Goal: Find specific page/section: Find specific page/section

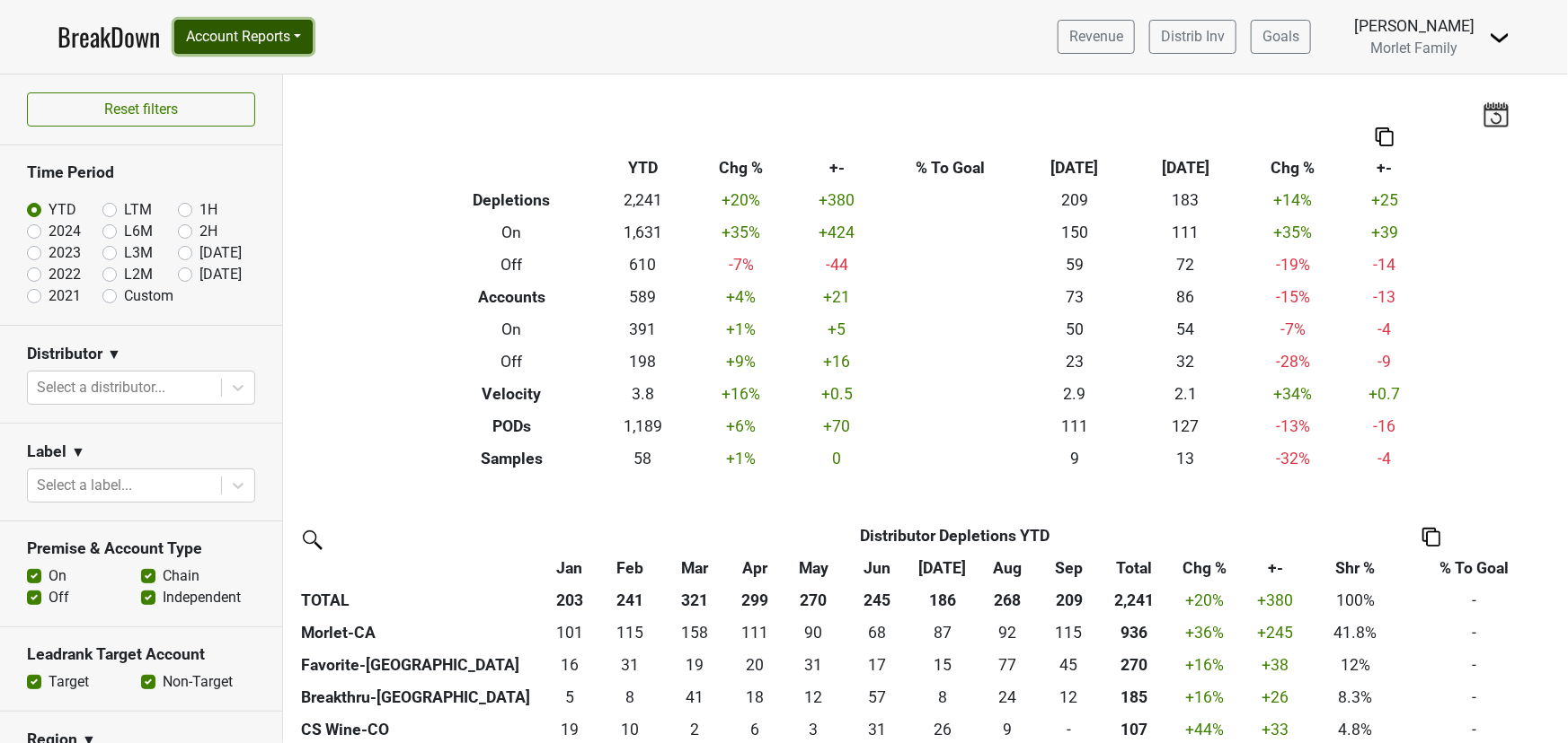
click at [264, 36] on button "Account Reports" at bounding box center [244, 37] width 139 height 34
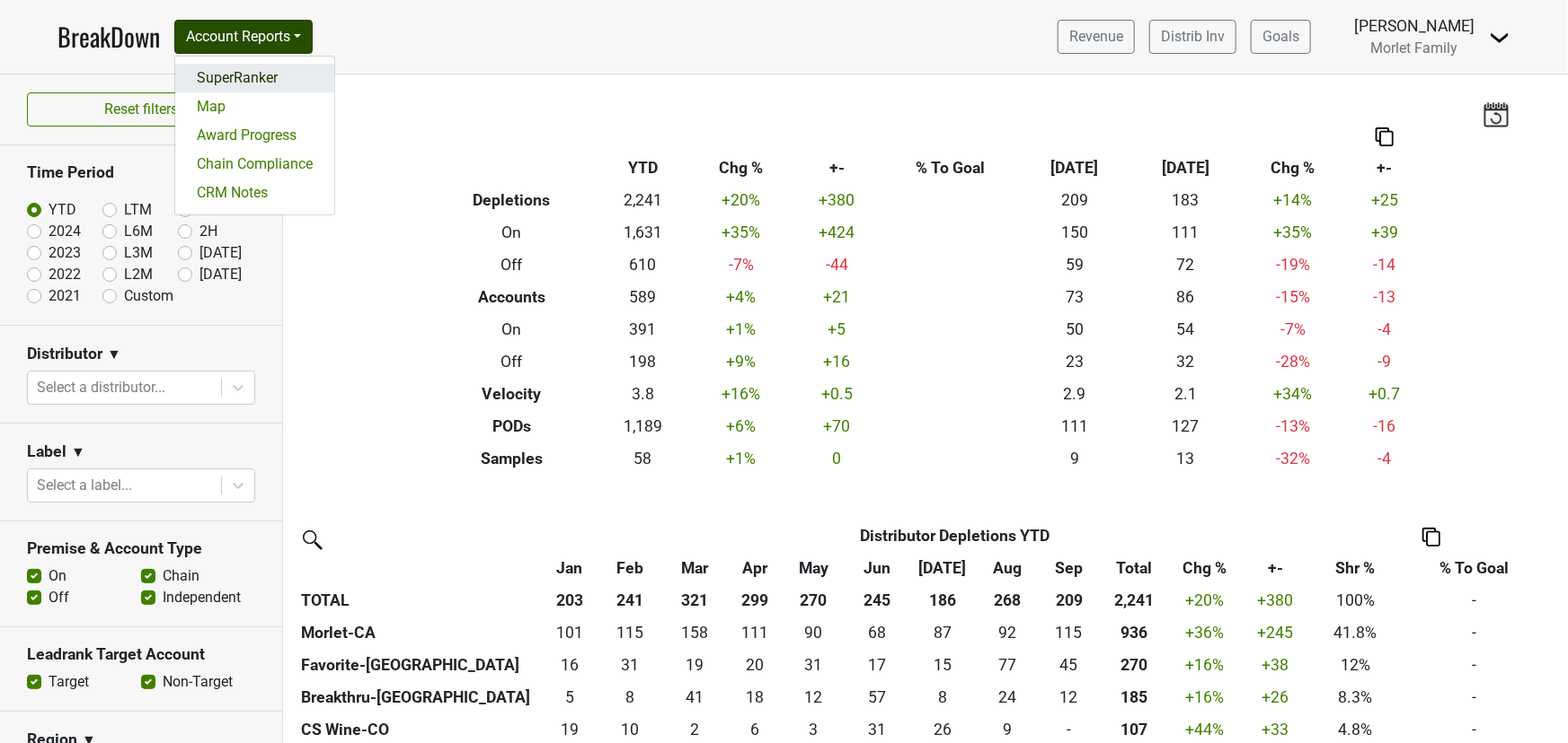
click at [264, 74] on link "SuperRanker" at bounding box center [255, 77] width 159 height 29
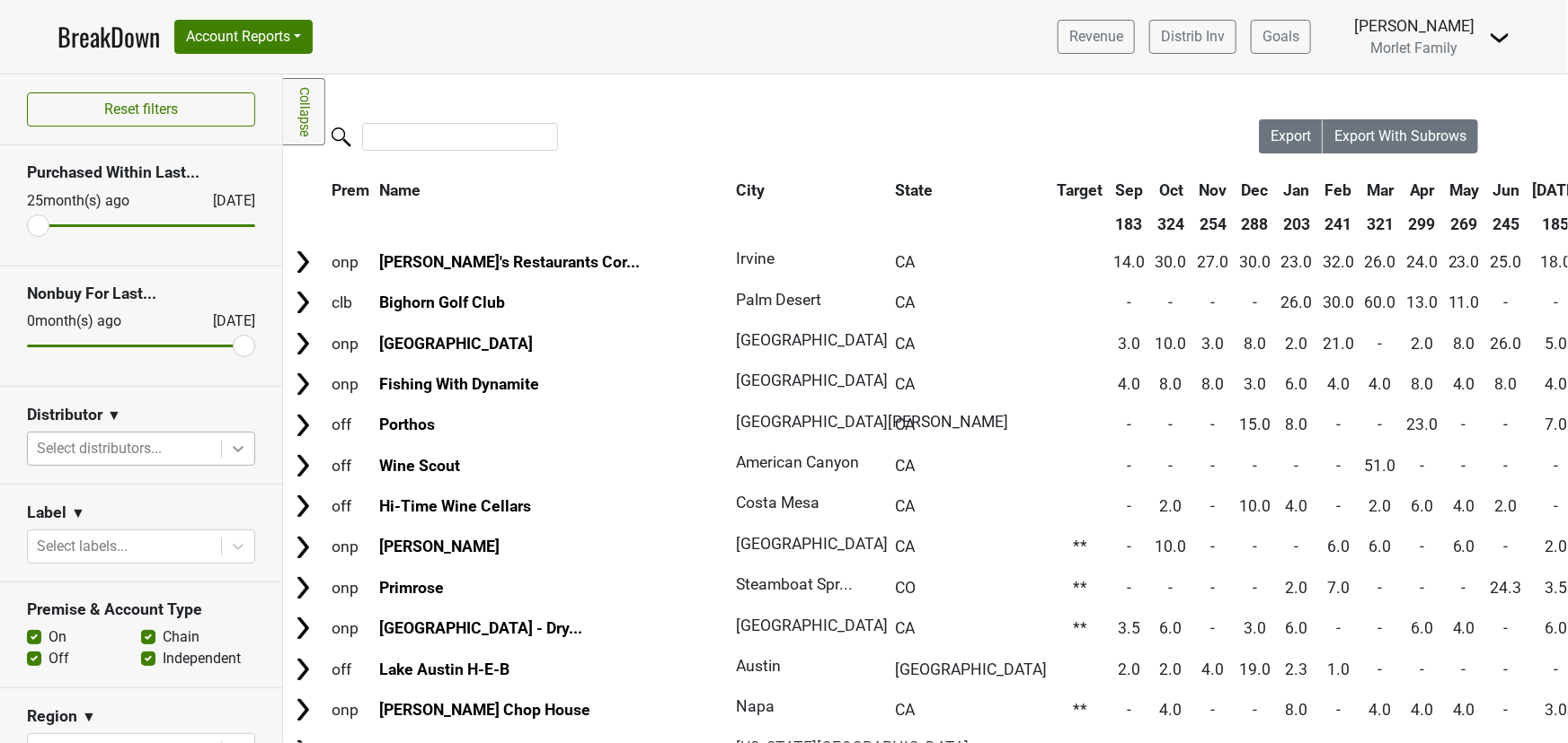
click at [232, 443] on icon at bounding box center [238, 449] width 18 height 18
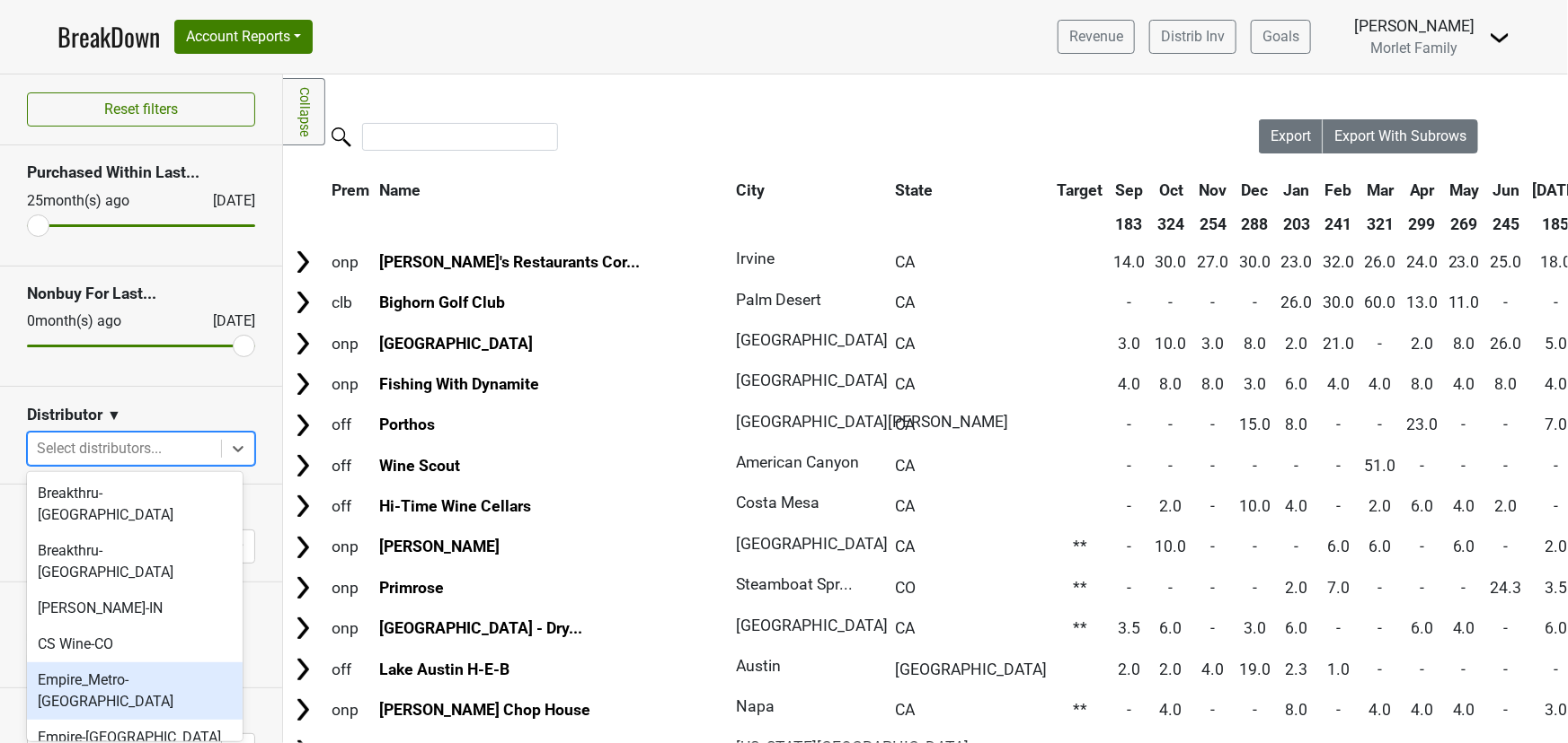
click at [162, 663] on div "Empire_Metro-[GEOGRAPHIC_DATA]" at bounding box center [135, 691] width 216 height 57
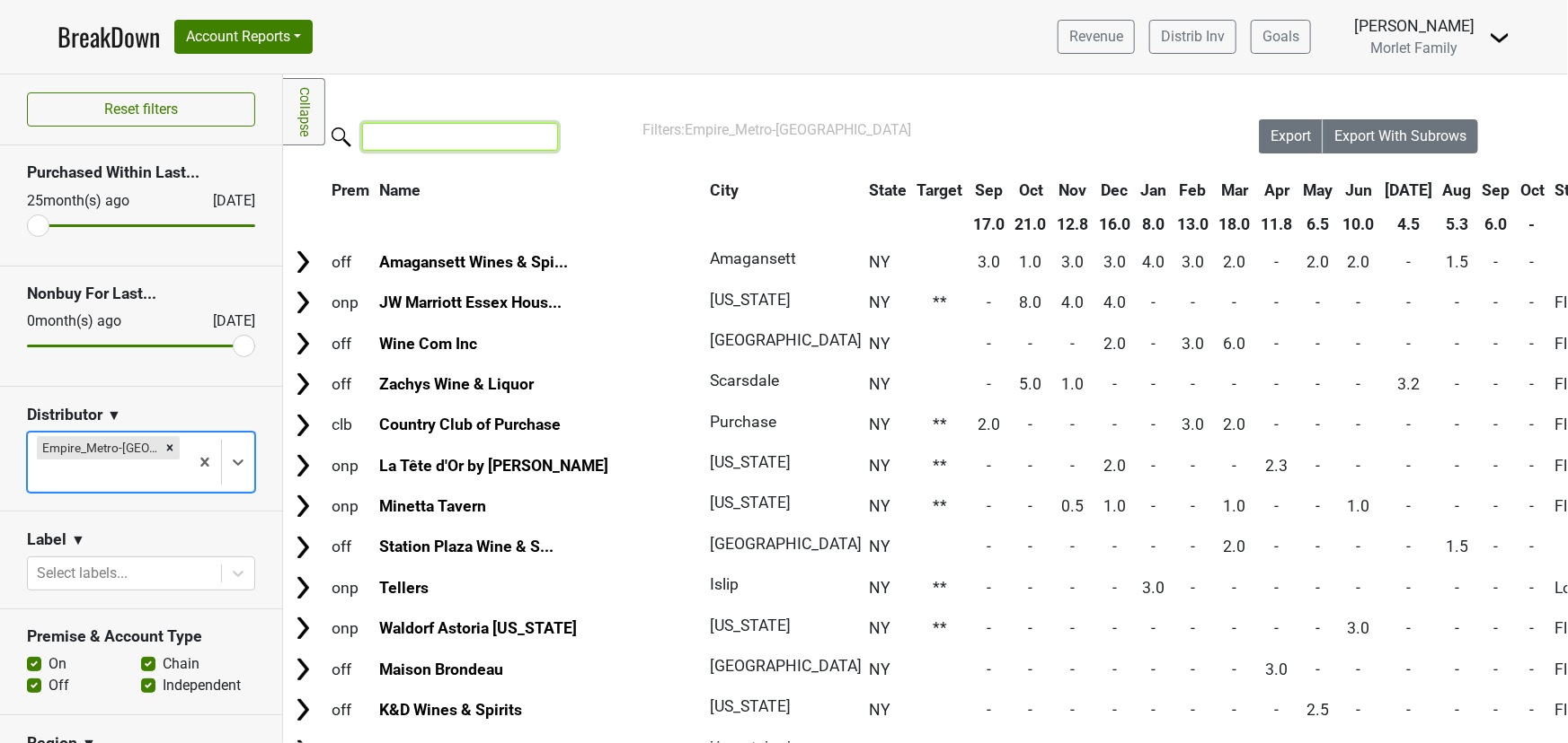
click at [454, 137] on input "search" at bounding box center [460, 137] width 196 height 28
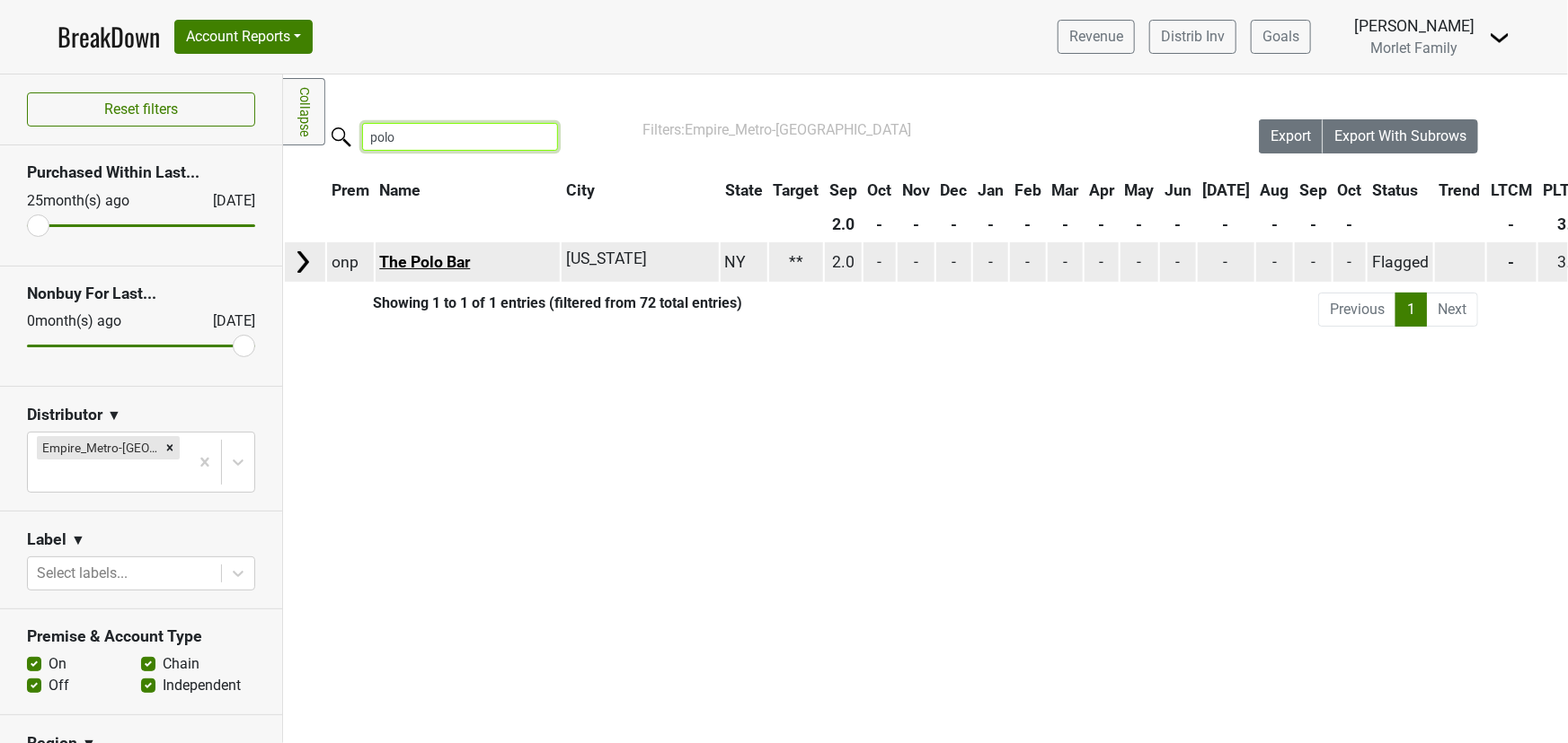
type input "polo"
click at [457, 261] on link "The Polo Bar" at bounding box center [424, 263] width 91 height 18
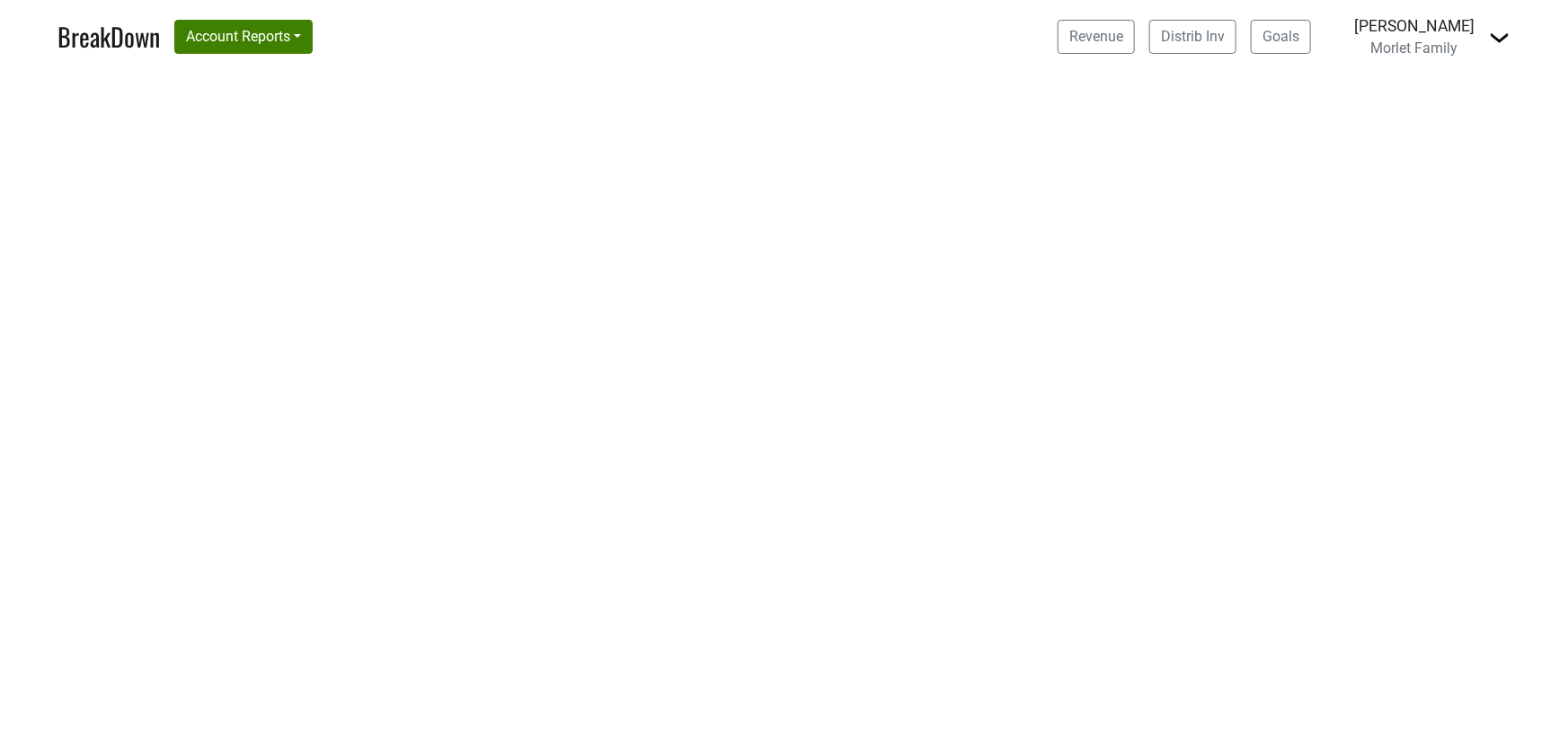
select select "CA"
